Goal: Transaction & Acquisition: Book appointment/travel/reservation

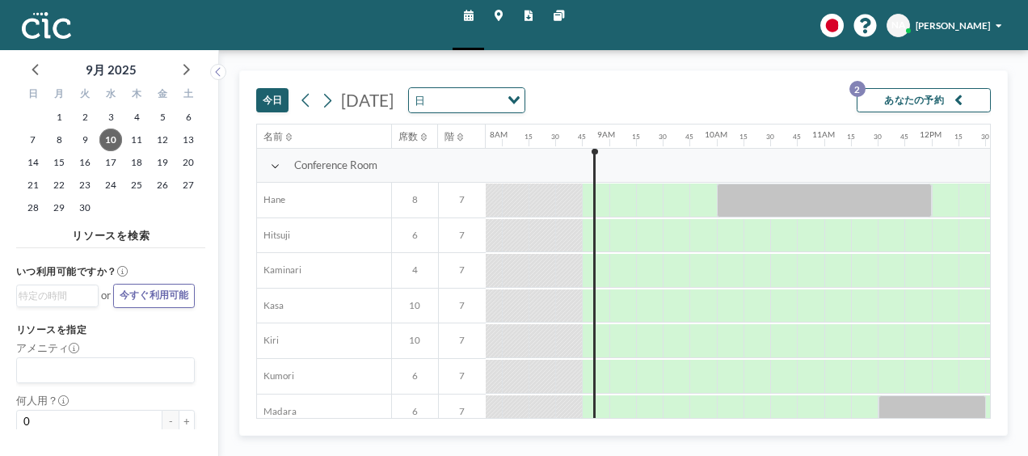
scroll to position [0, 893]
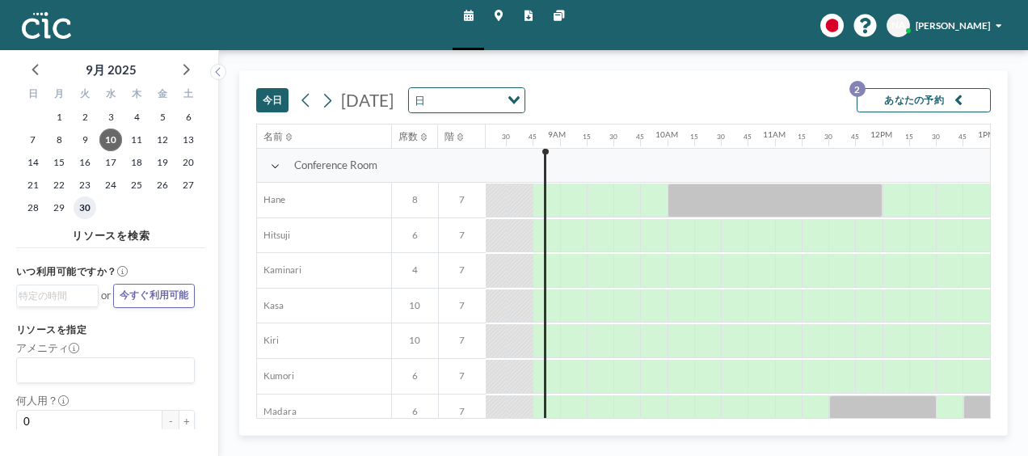
click at [91, 207] on span "30" at bounding box center [85, 207] width 23 height 23
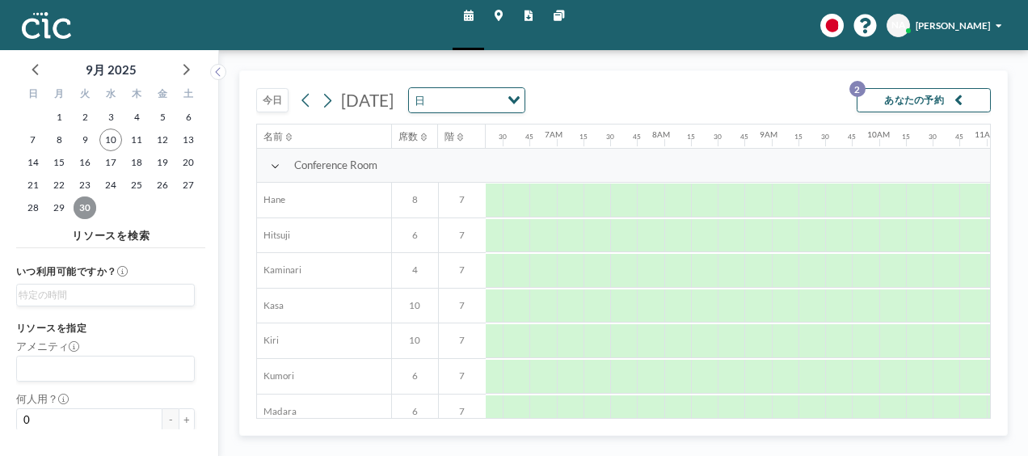
scroll to position [0, 814]
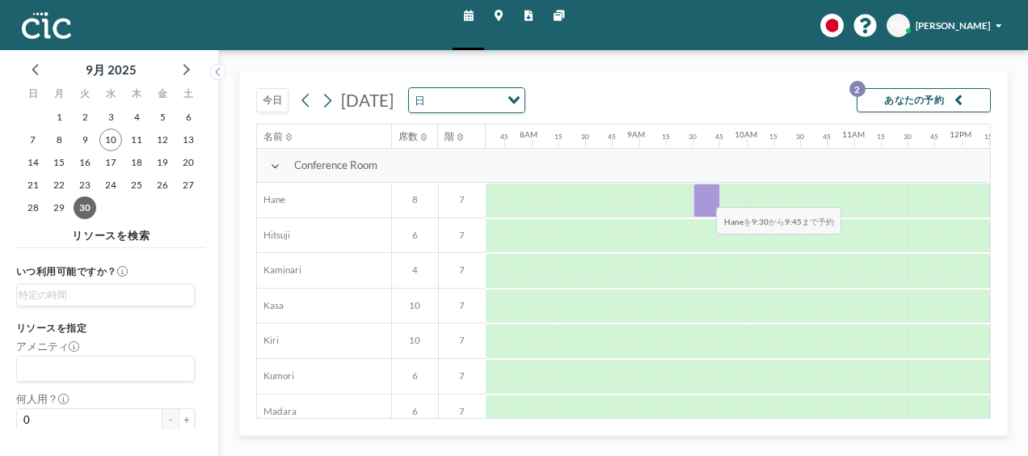
click at [704, 194] on div at bounding box center [707, 200] width 27 height 34
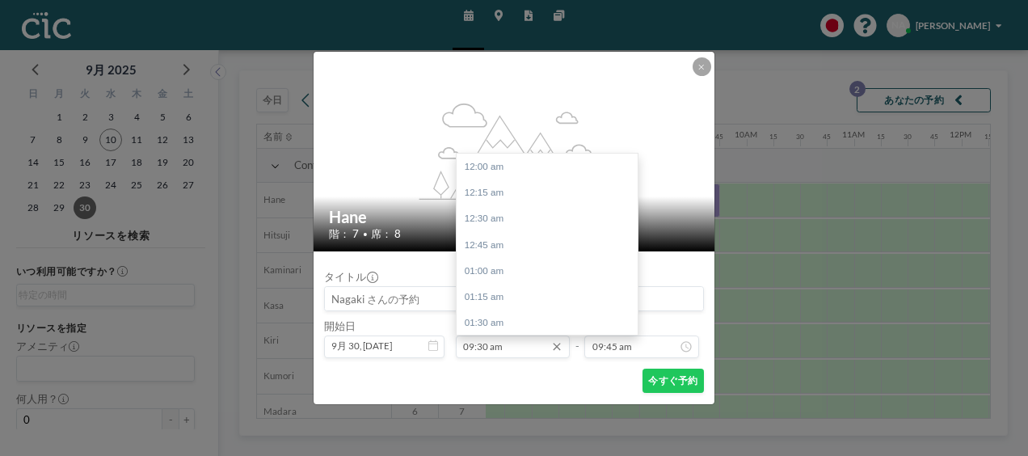
scroll to position [992, 0]
click at [496, 346] on input "09:30 am" at bounding box center [513, 346] width 114 height 23
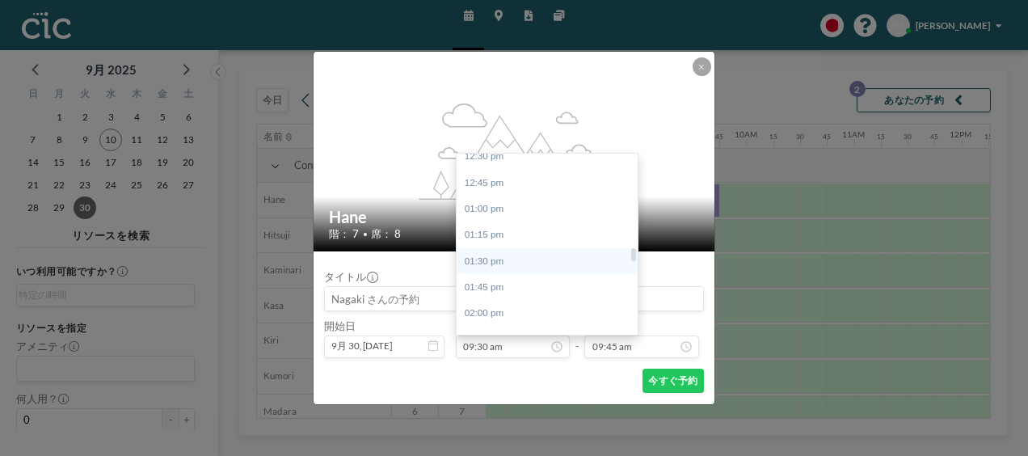
click at [489, 263] on div "01:30 pm" at bounding box center [551, 261] width 189 height 26
type input "01:30 pm"
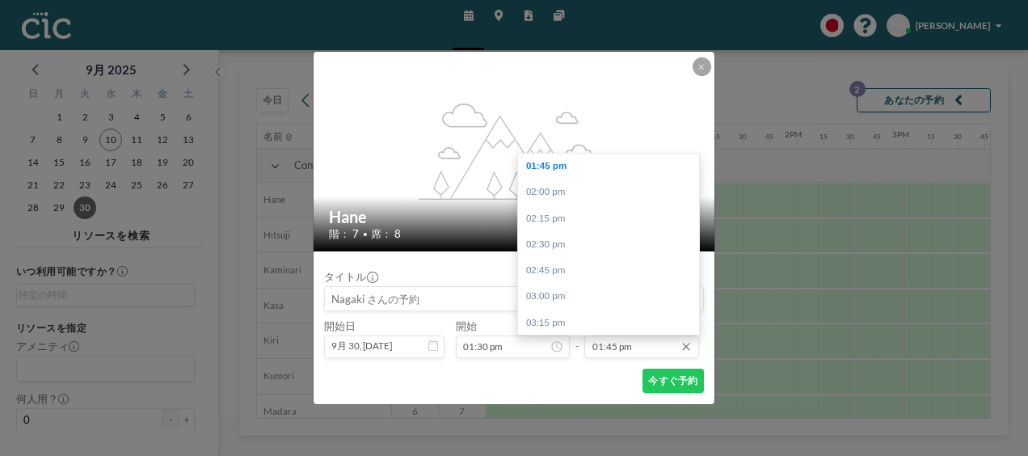
scroll to position [0, 1392]
click at [623, 344] on input "01:45 pm" at bounding box center [641, 346] width 114 height 23
click at [554, 266] on div "03:30 pm" at bounding box center [612, 268] width 189 height 26
type input "03:30 pm"
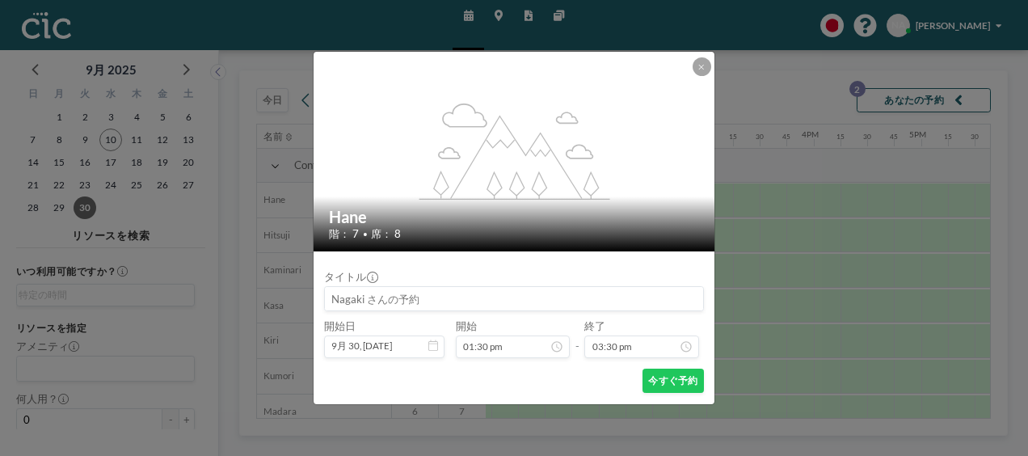
scroll to position [1619, 0]
click at [674, 378] on button "今すぐ予約" at bounding box center [673, 381] width 61 height 24
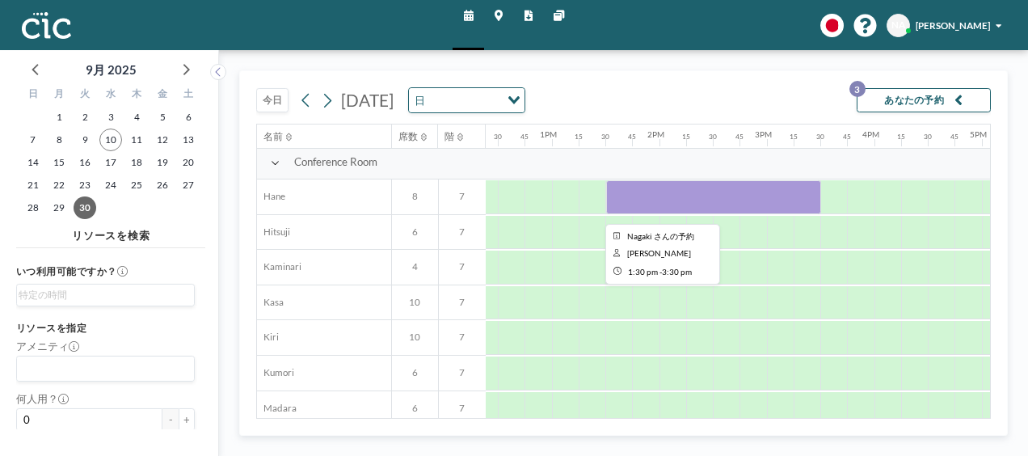
scroll to position [3, 1330]
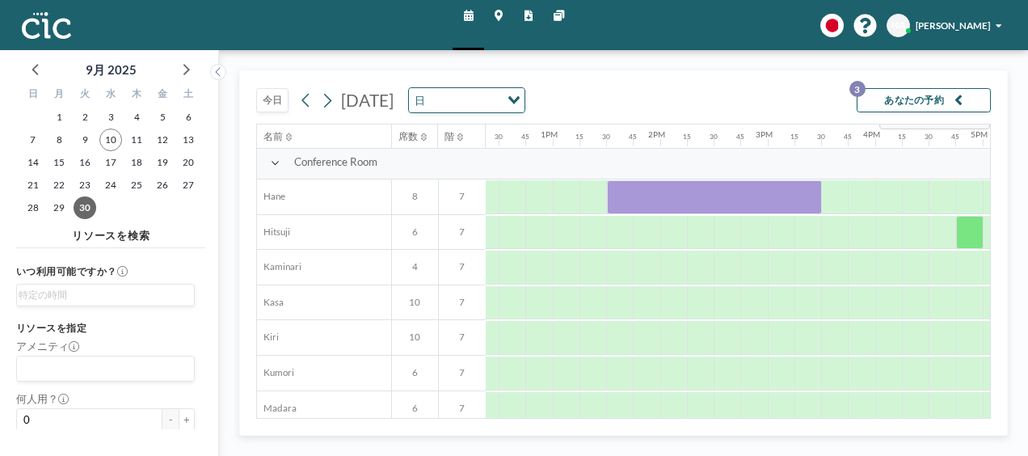
click at [1008, 89] on div "[DATE] [DATE] 日 Loading... あなたの予約 3 名前 席数 階 12AM 15 30 45 1AM 15 30 45 2AM 15 3…" at bounding box center [623, 253] width 809 height 406
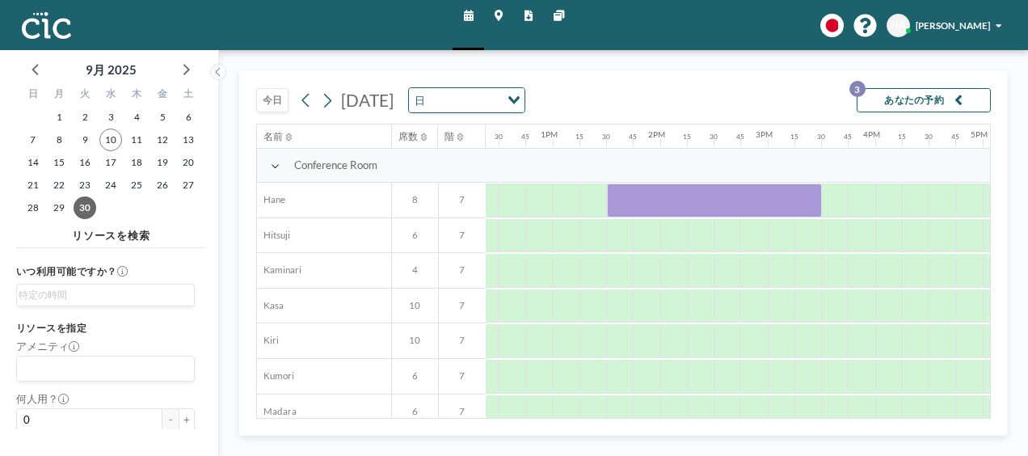
click at [724, 74] on div "[DATE] [DATE] 日 Loading... あなたの予約 3" at bounding box center [623, 97] width 735 height 53
